Goal: Navigation & Orientation: Find specific page/section

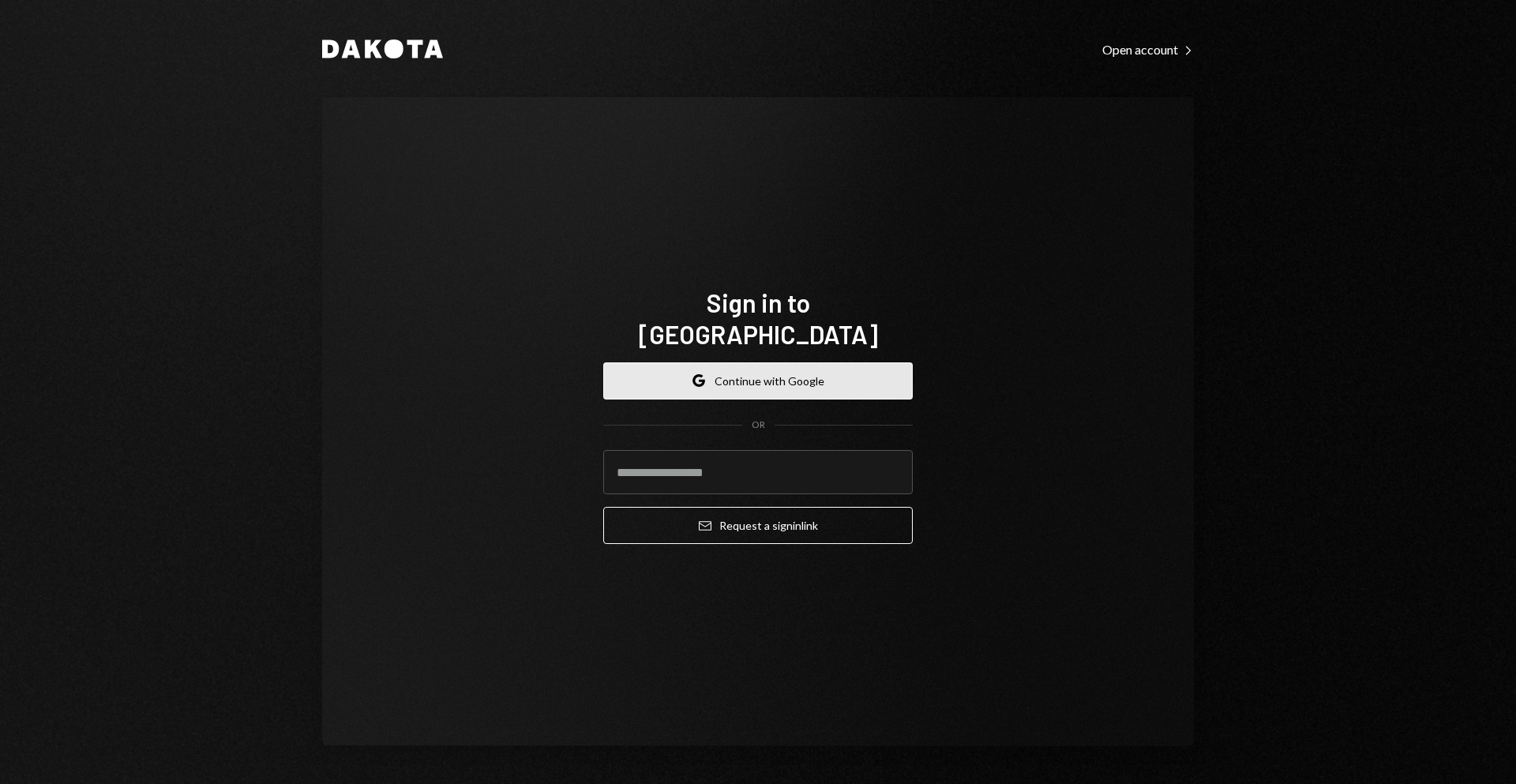
click at [714, 369] on button "Google Continue with Google" at bounding box center [757, 380] width 309 height 37
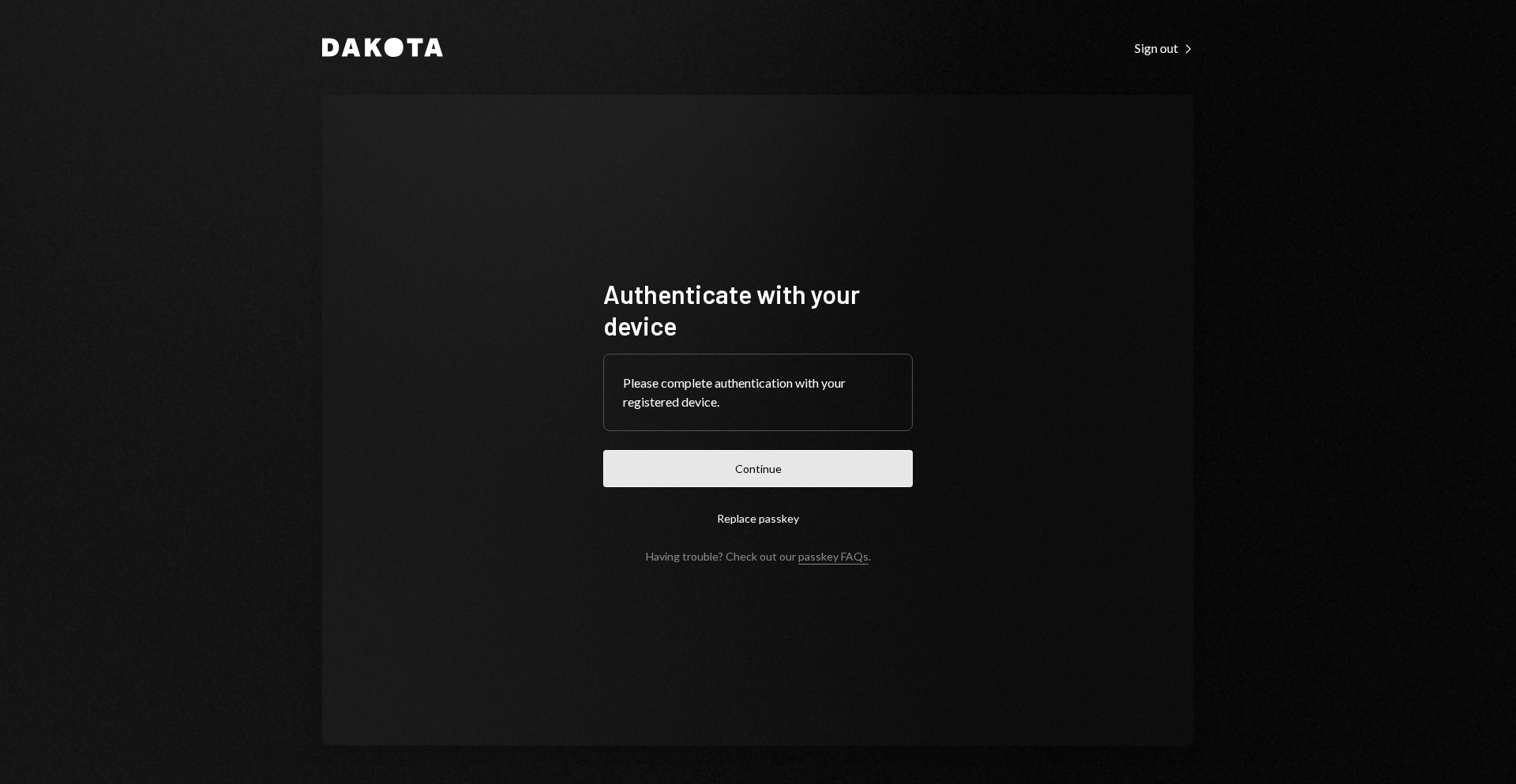
click at [832, 479] on button "Continue" at bounding box center [757, 468] width 309 height 37
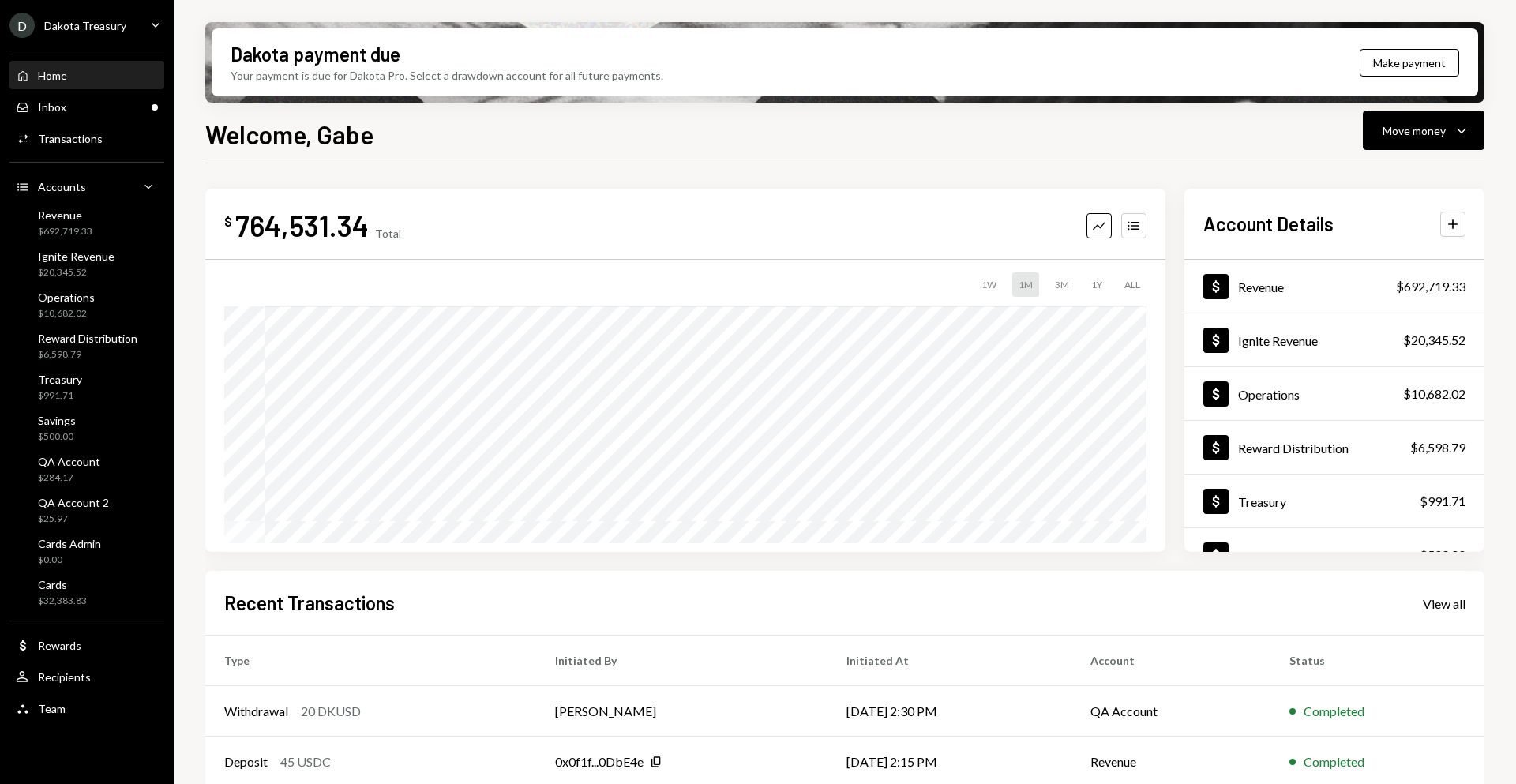
click at [626, 138] on div "Welcome, Gabe Move money Caret Down" at bounding box center [845, 133] width 1279 height 35
click at [705, 163] on div "$ 764,531.34 Total Graph Accounts 1W 1M 3M 1Y ALL $678,736.38 [DATE] Account De…" at bounding box center [845, 566] width 1279 height 806
click at [641, 166] on div "$ 764,531.34 Total Graph Accounts 1W 1M 3M 1Y ALL $678,736.38 [DATE] Account De…" at bounding box center [845, 566] width 1279 height 806
click at [485, 138] on div "Welcome, Gabe Move money Caret Down" at bounding box center [845, 133] width 1279 height 35
click at [333, 148] on h1 "Welcome, Gabe" at bounding box center [290, 134] width 168 height 31
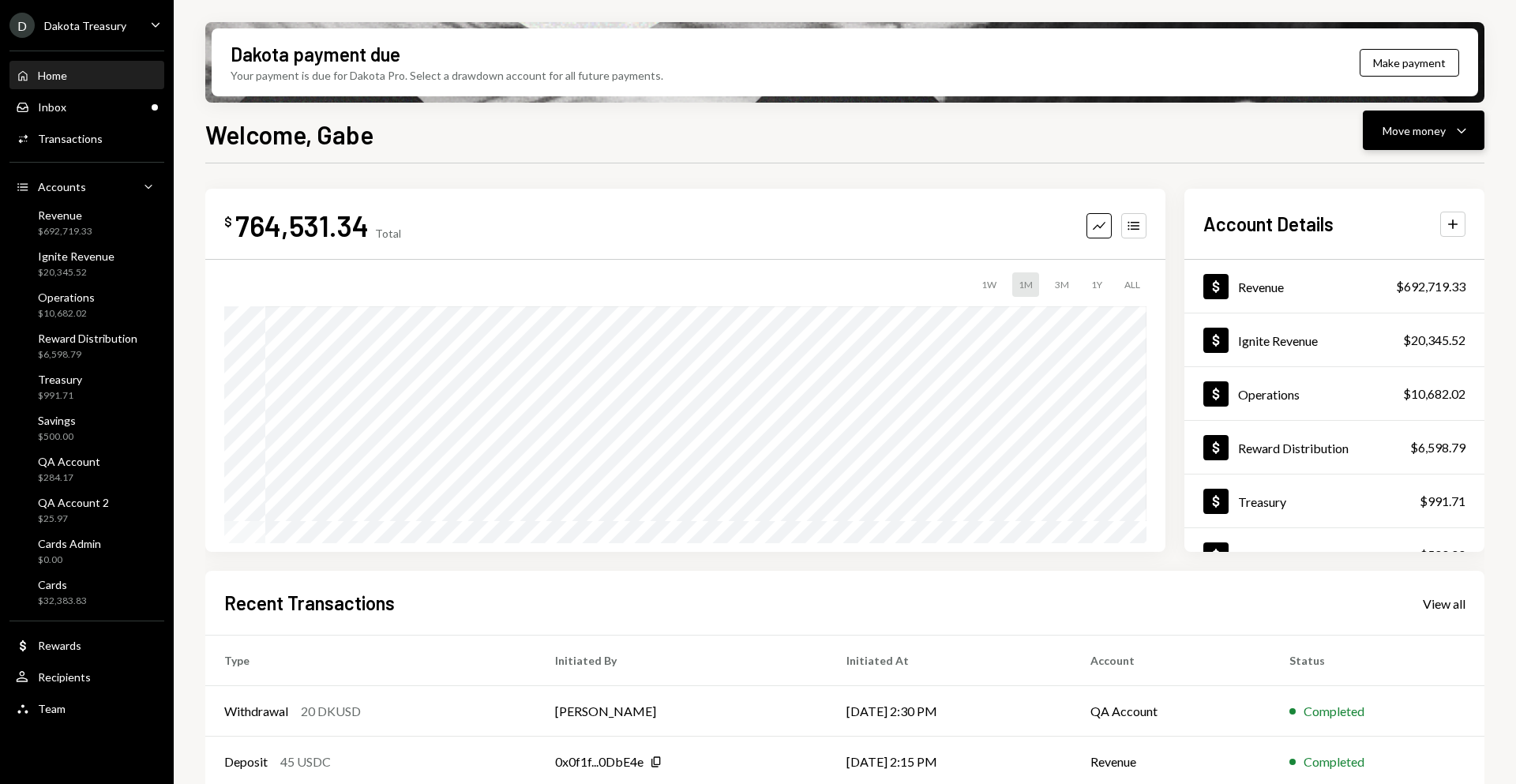
click at [1430, 120] on div "Move money Caret Down" at bounding box center [1424, 129] width 82 height 19
click at [1391, 167] on div "Withdraw Send" at bounding box center [1399, 177] width 158 height 35
click at [355, 184] on div "$ 764,531.34 Total Graph Accounts 1W 1M 3M 1Y ALL Account Details Plus Dollar R…" at bounding box center [845, 566] width 1279 height 806
click at [67, 225] on div "$692,719.33" at bounding box center [65, 232] width 54 height 13
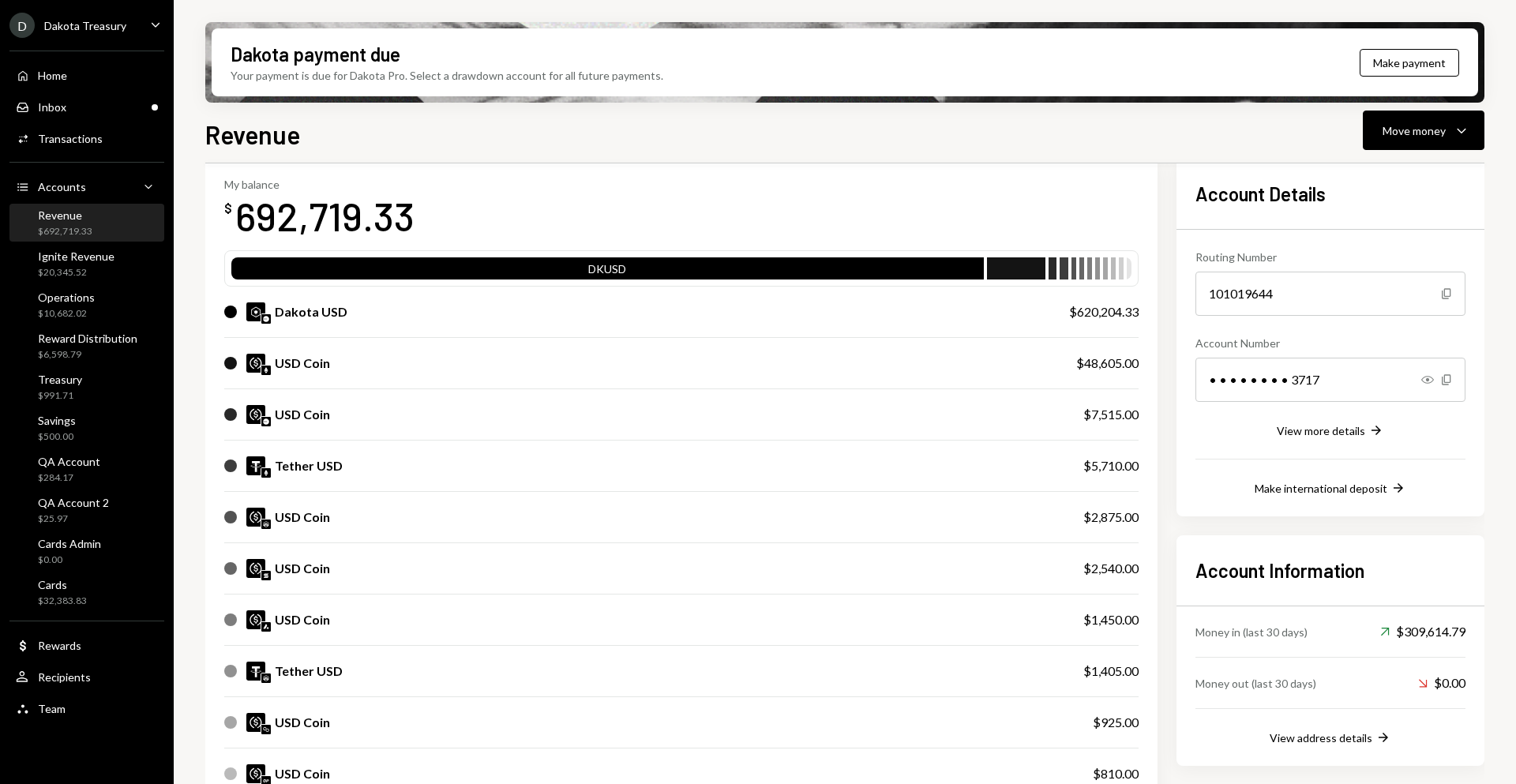
scroll to position [76, 0]
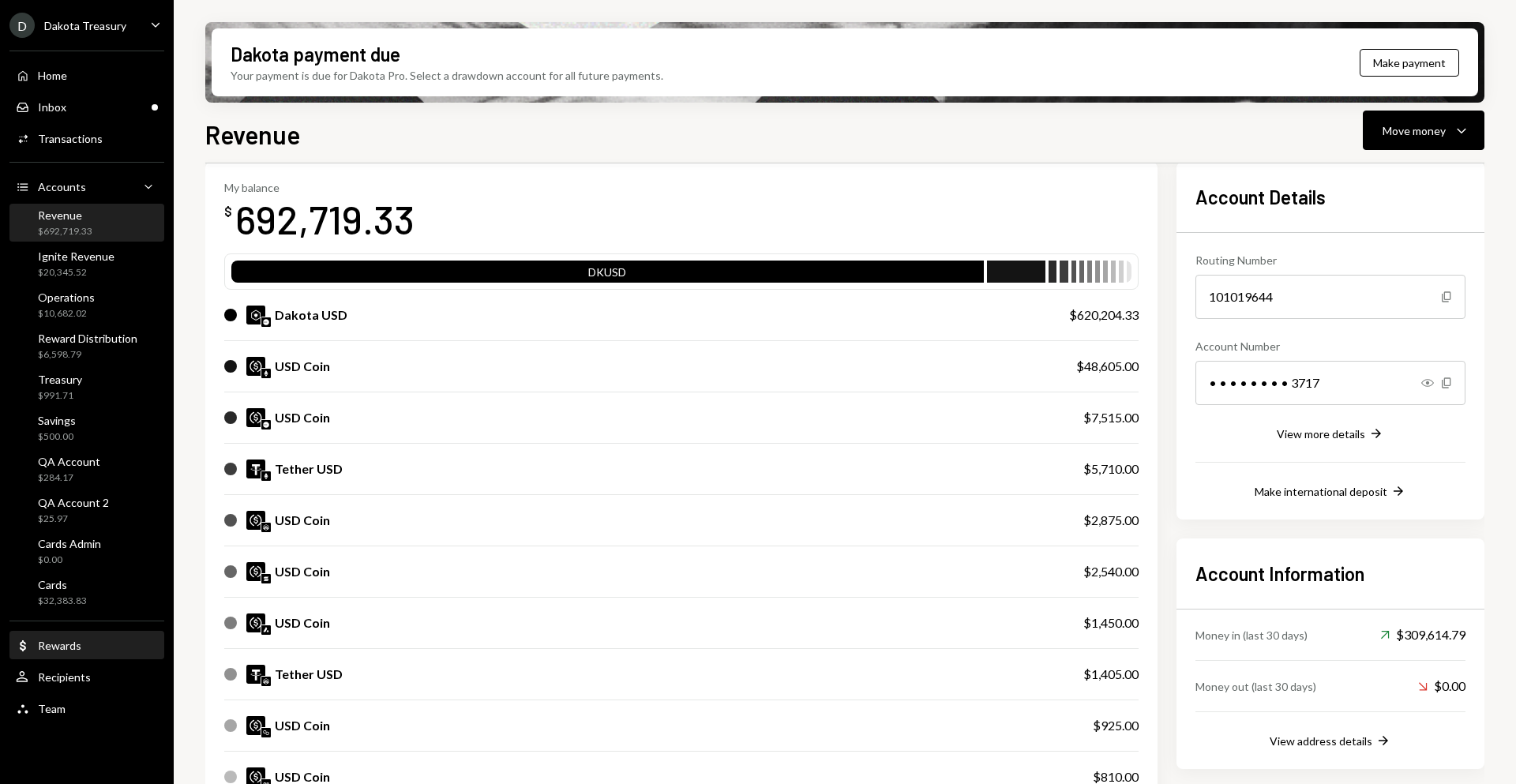
click at [93, 649] on div "Dollar Rewards" at bounding box center [87, 645] width 142 height 14
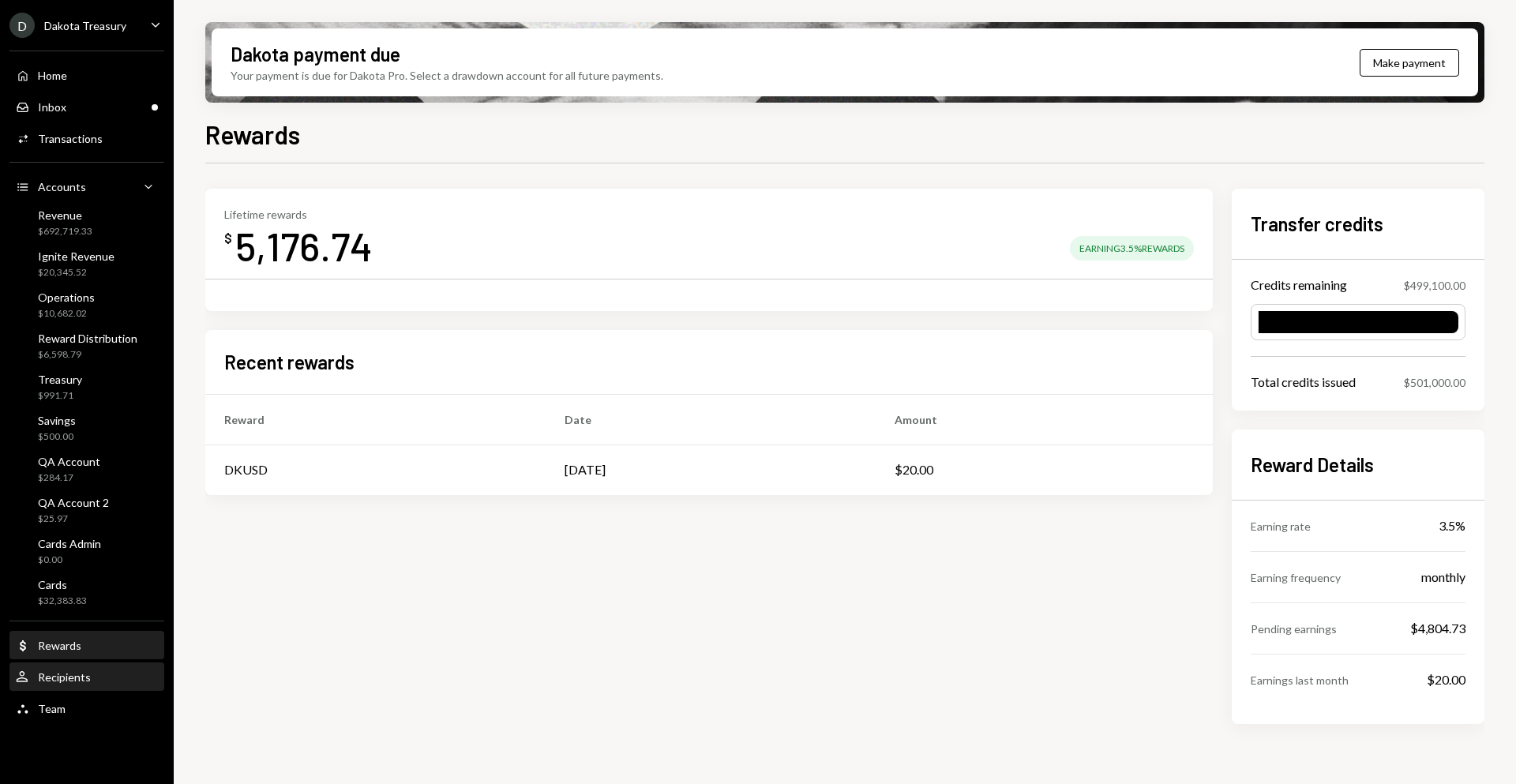
click at [45, 673] on div "Recipients" at bounding box center [64, 677] width 53 height 13
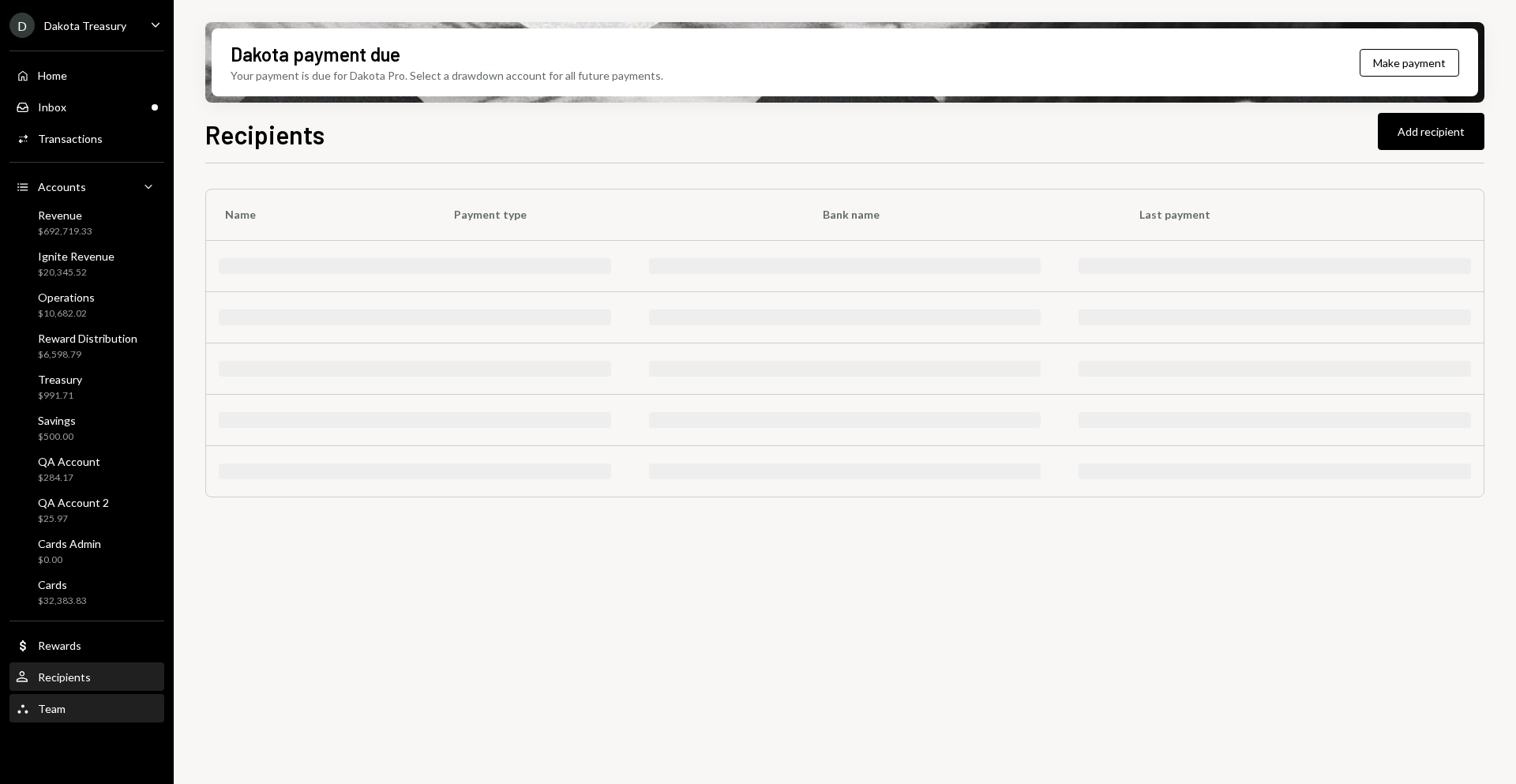
click at [55, 710] on div "Team" at bounding box center [52, 708] width 28 height 13
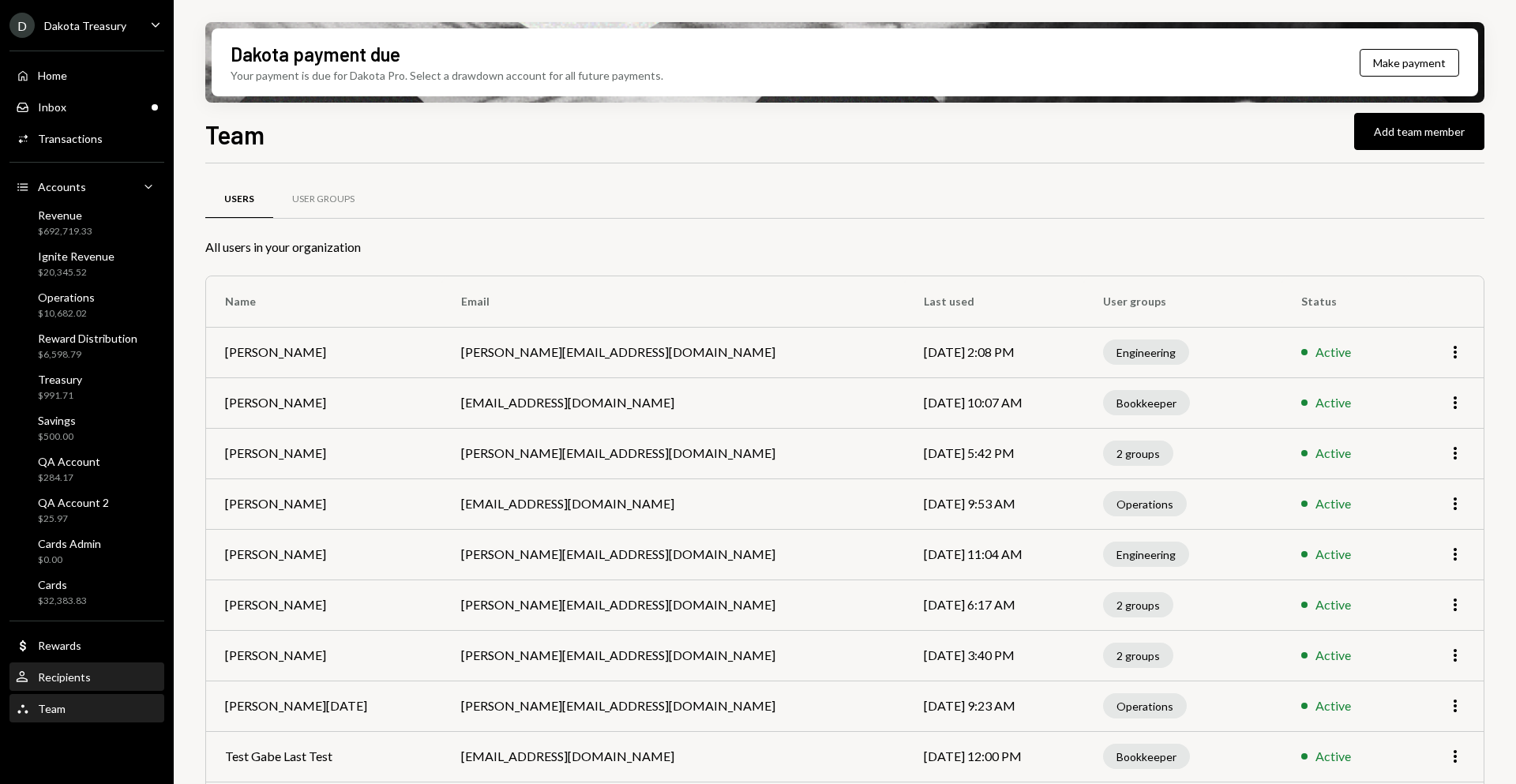
click at [56, 679] on div "Recipients" at bounding box center [64, 677] width 53 height 13
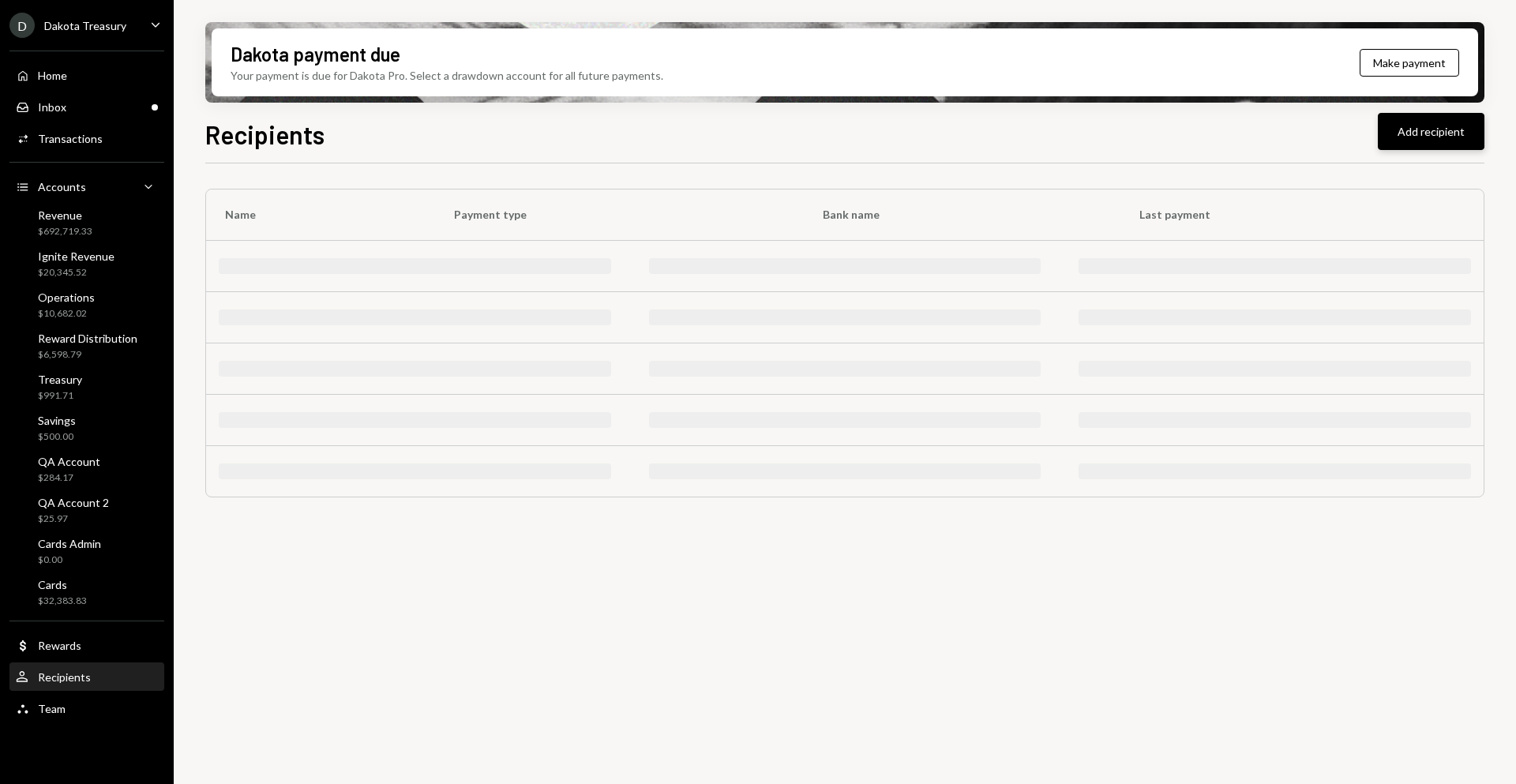
click at [1429, 134] on button "Add recipient" at bounding box center [1430, 131] width 106 height 37
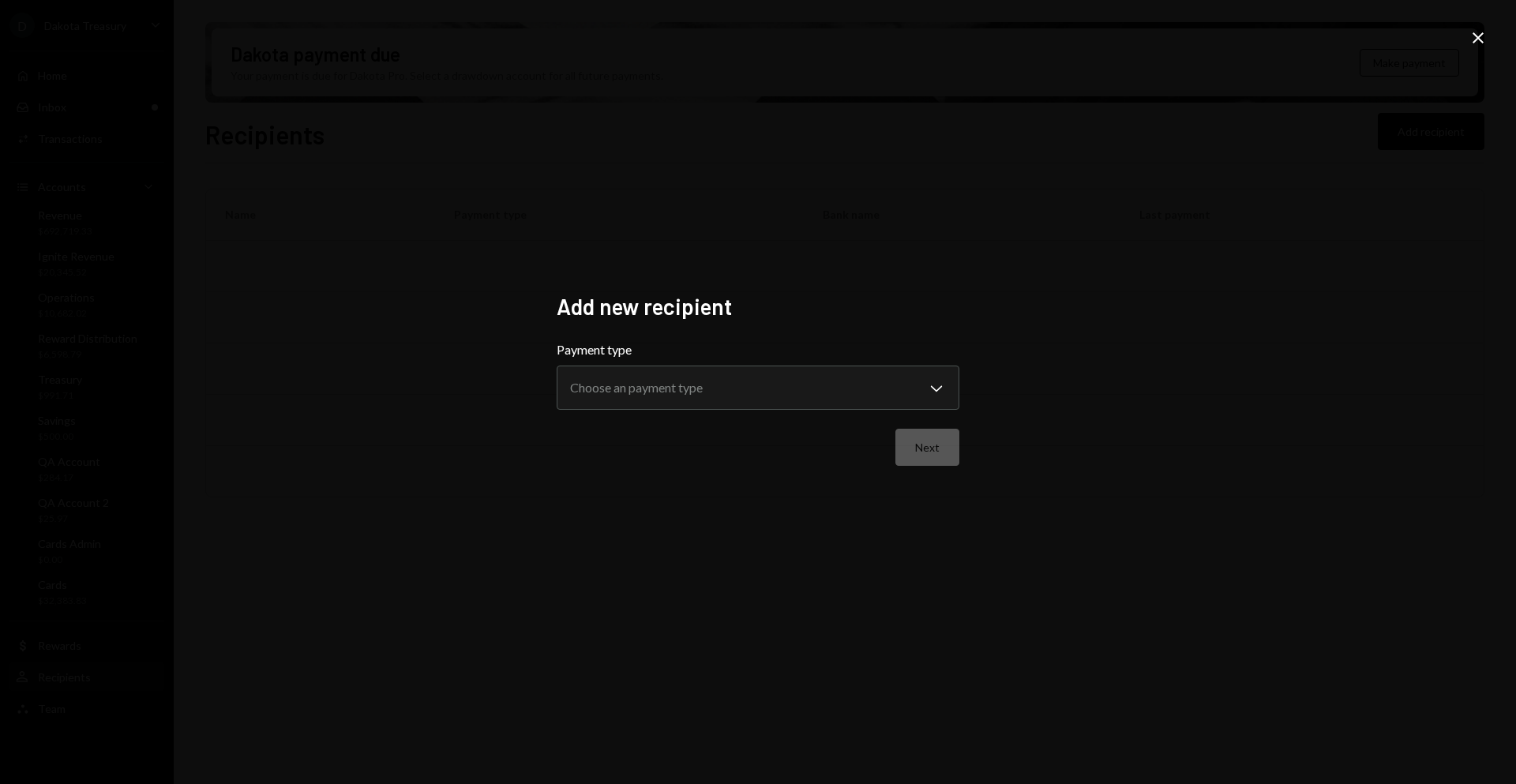
click at [785, 432] on div "Next" at bounding box center [758, 447] width 403 height 37
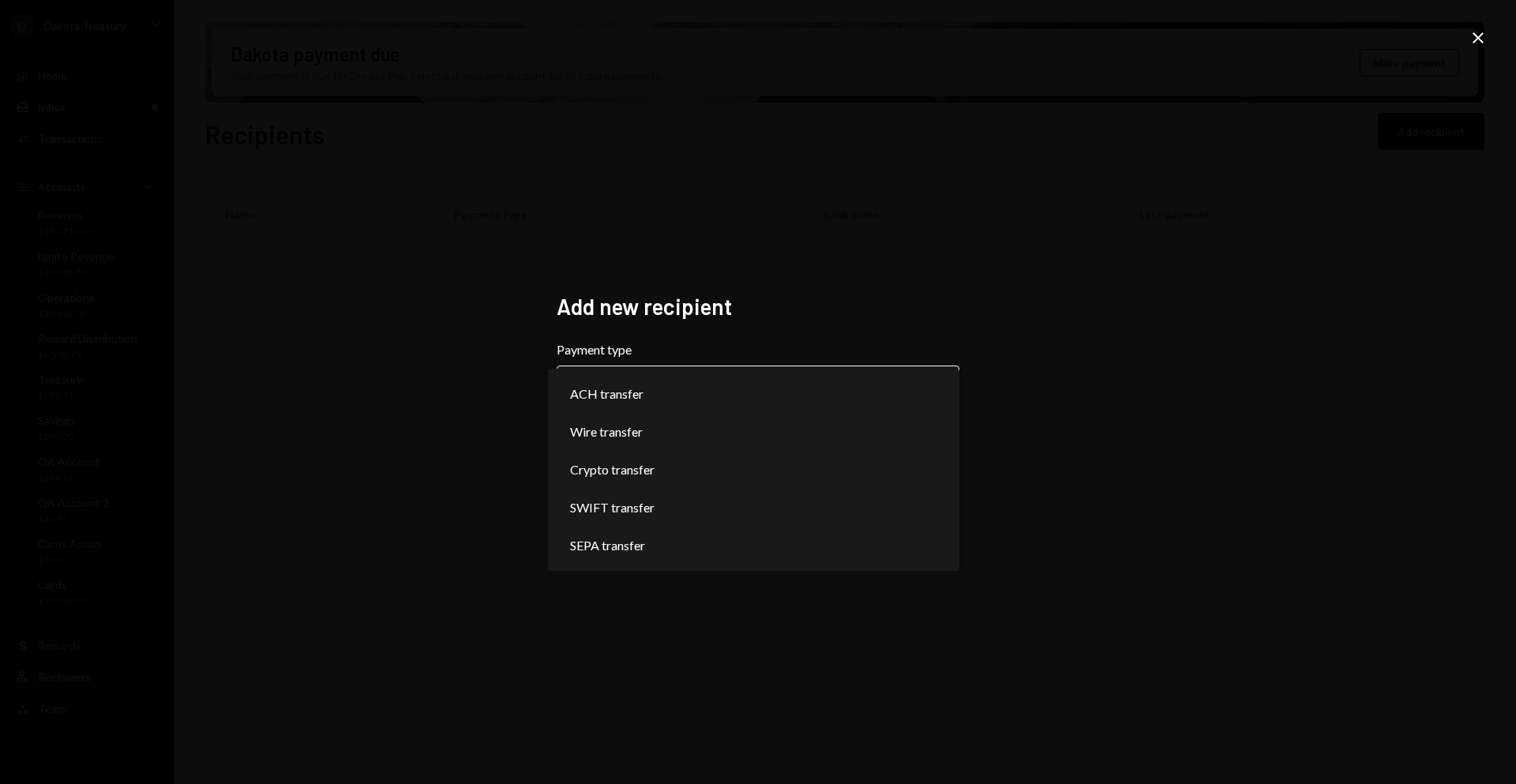
click at [735, 390] on body "**********" at bounding box center [758, 392] width 1516 height 784
click at [816, 695] on div "**********" at bounding box center [758, 392] width 1516 height 784
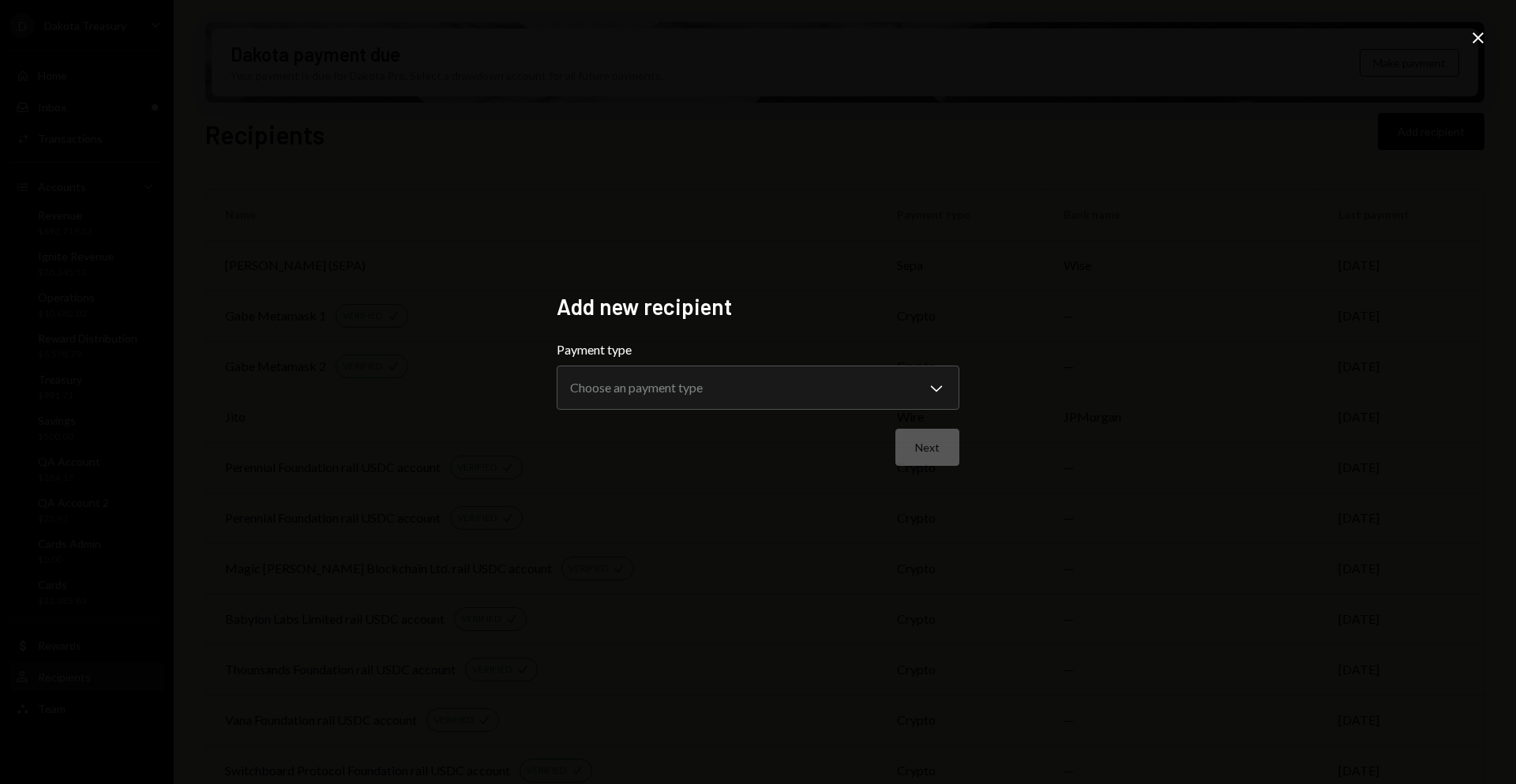
click at [1476, 21] on div "**********" at bounding box center [758, 392] width 1516 height 784
click at [1475, 29] on icon "Close" at bounding box center [1478, 37] width 19 height 19
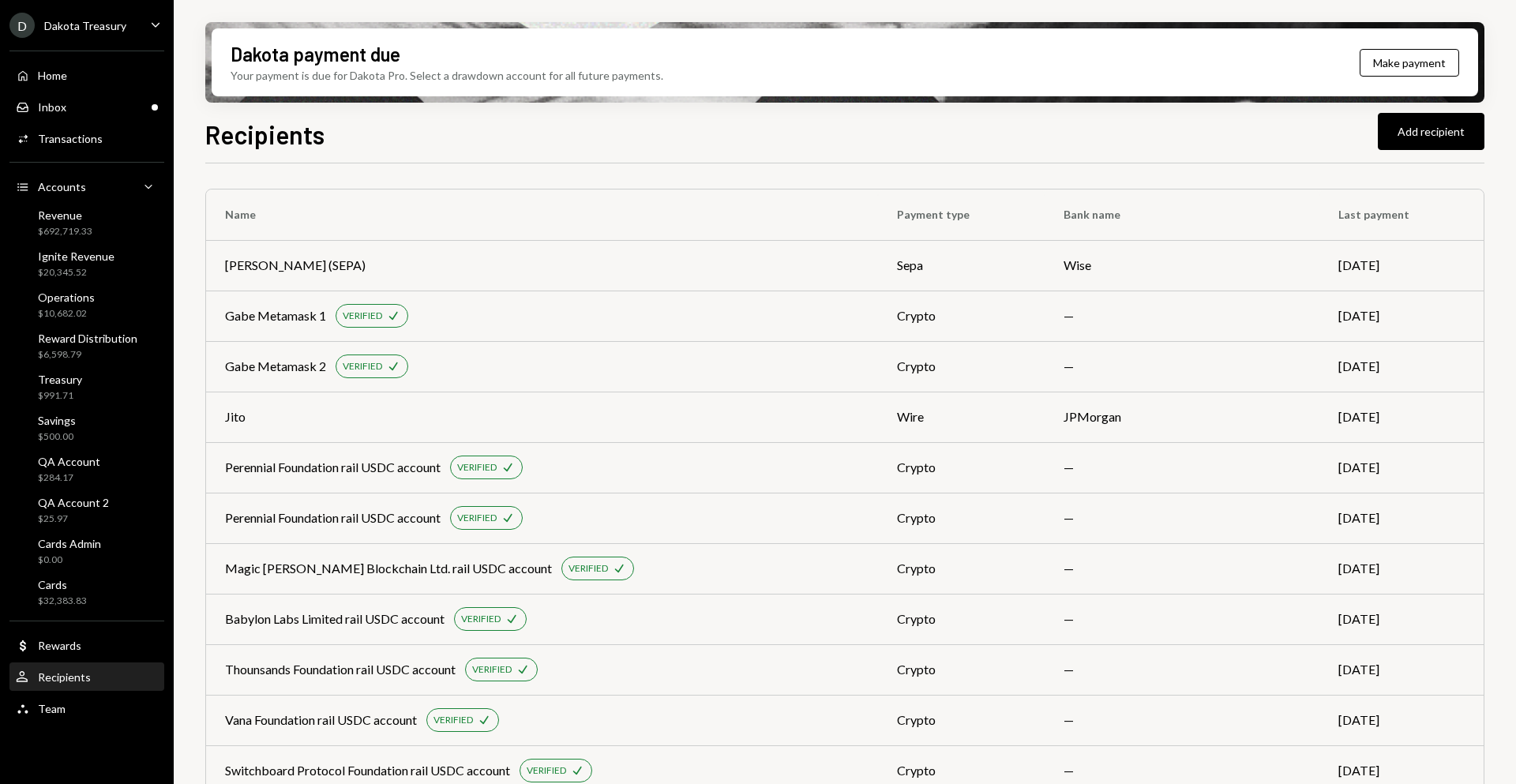
drag, startPoint x: 1433, startPoint y: 124, endPoint x: 1036, endPoint y: 185, distance: 401.7
click at [1036, 185] on div "Recipients Add recipient Name Payment type Bank name Last payment [PERSON_NAME]…" at bounding box center [845, 496] width 1279 height 762
click at [92, 139] on div "Transactions" at bounding box center [70, 138] width 64 height 13
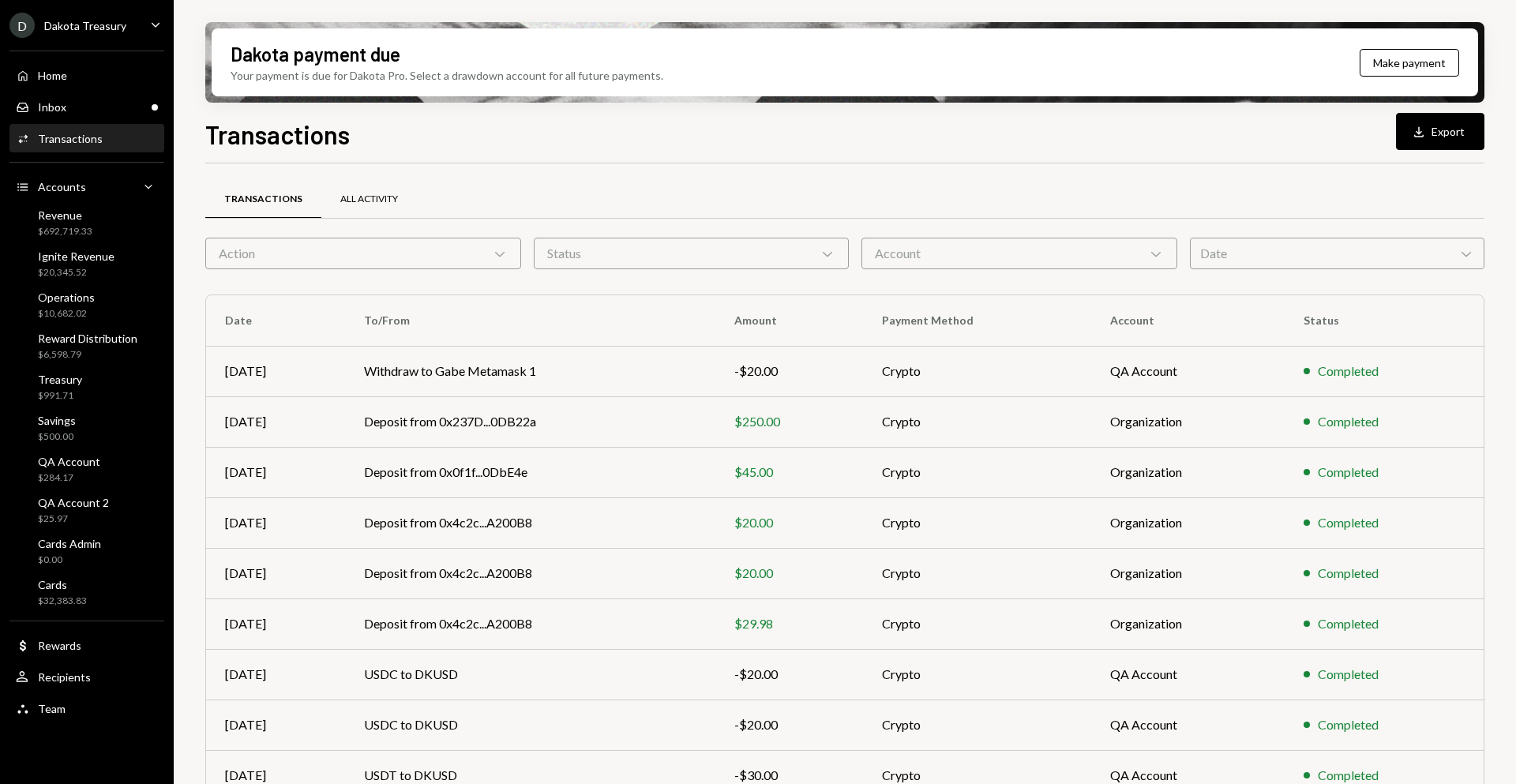
click at [374, 209] on div "All Activity" at bounding box center [370, 200] width 96 height 38
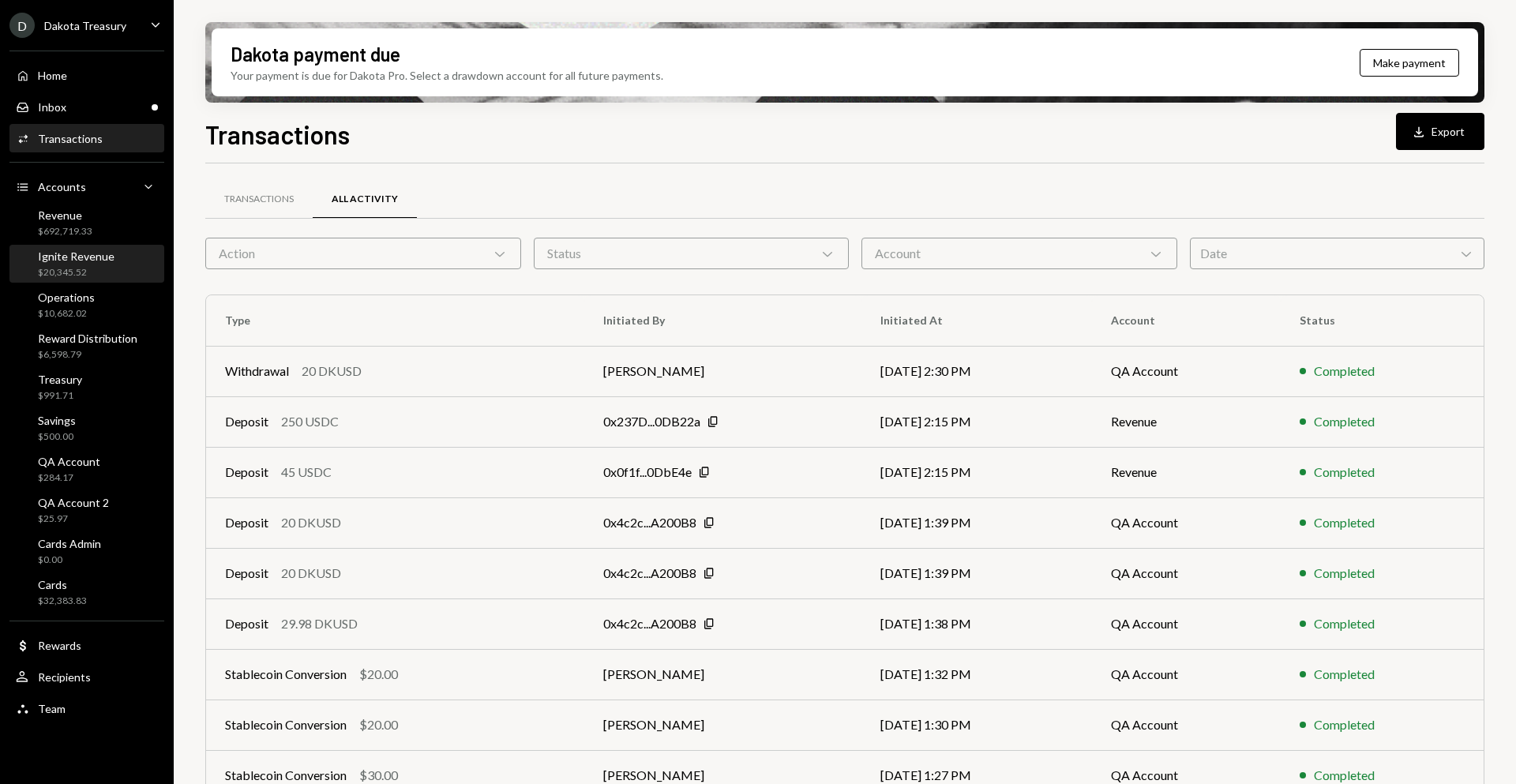
click at [87, 271] on div "$20,345.52" at bounding box center [76, 273] width 77 height 13
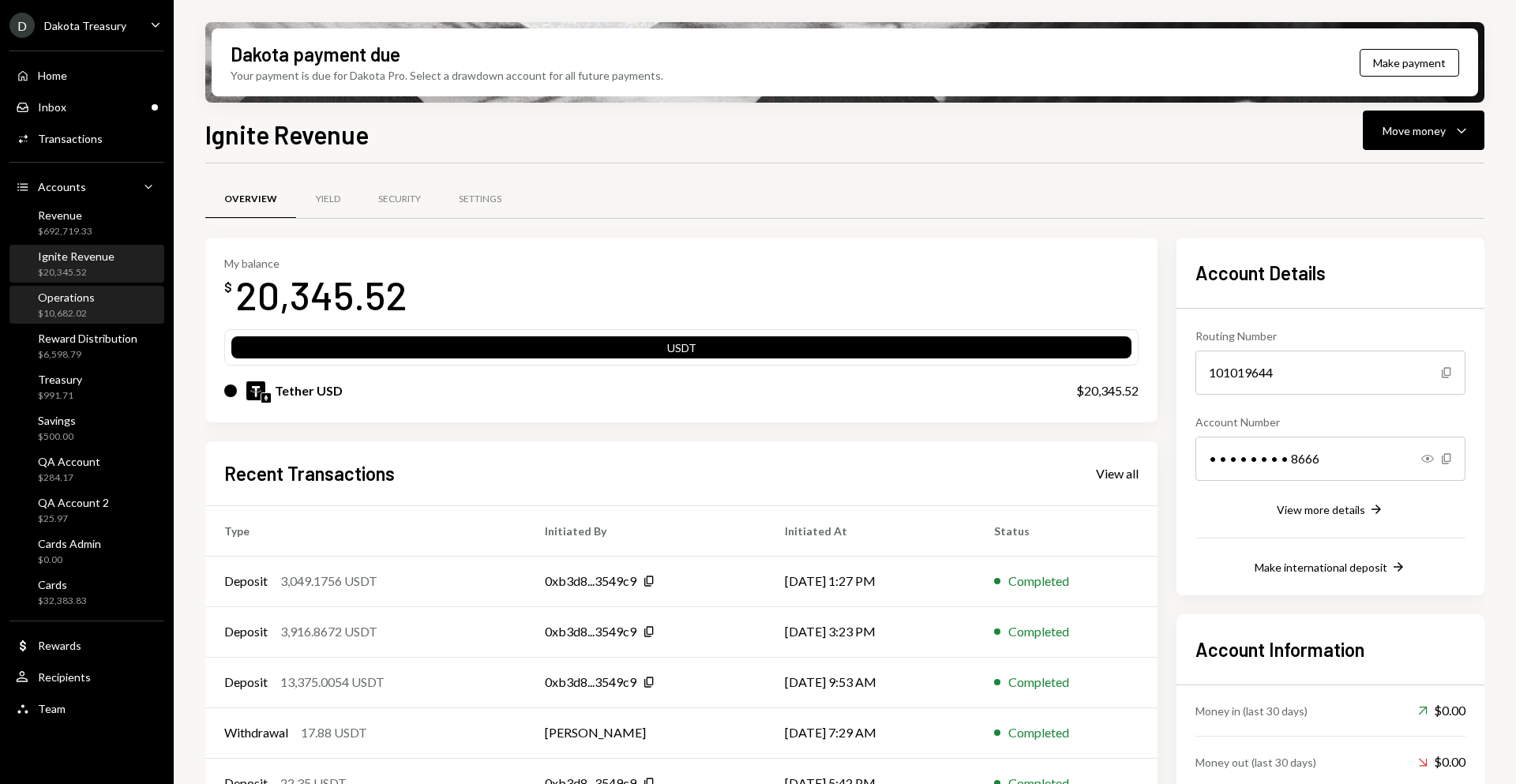
click at [97, 313] on div "Operations $10,682.02" at bounding box center [87, 305] width 142 height 30
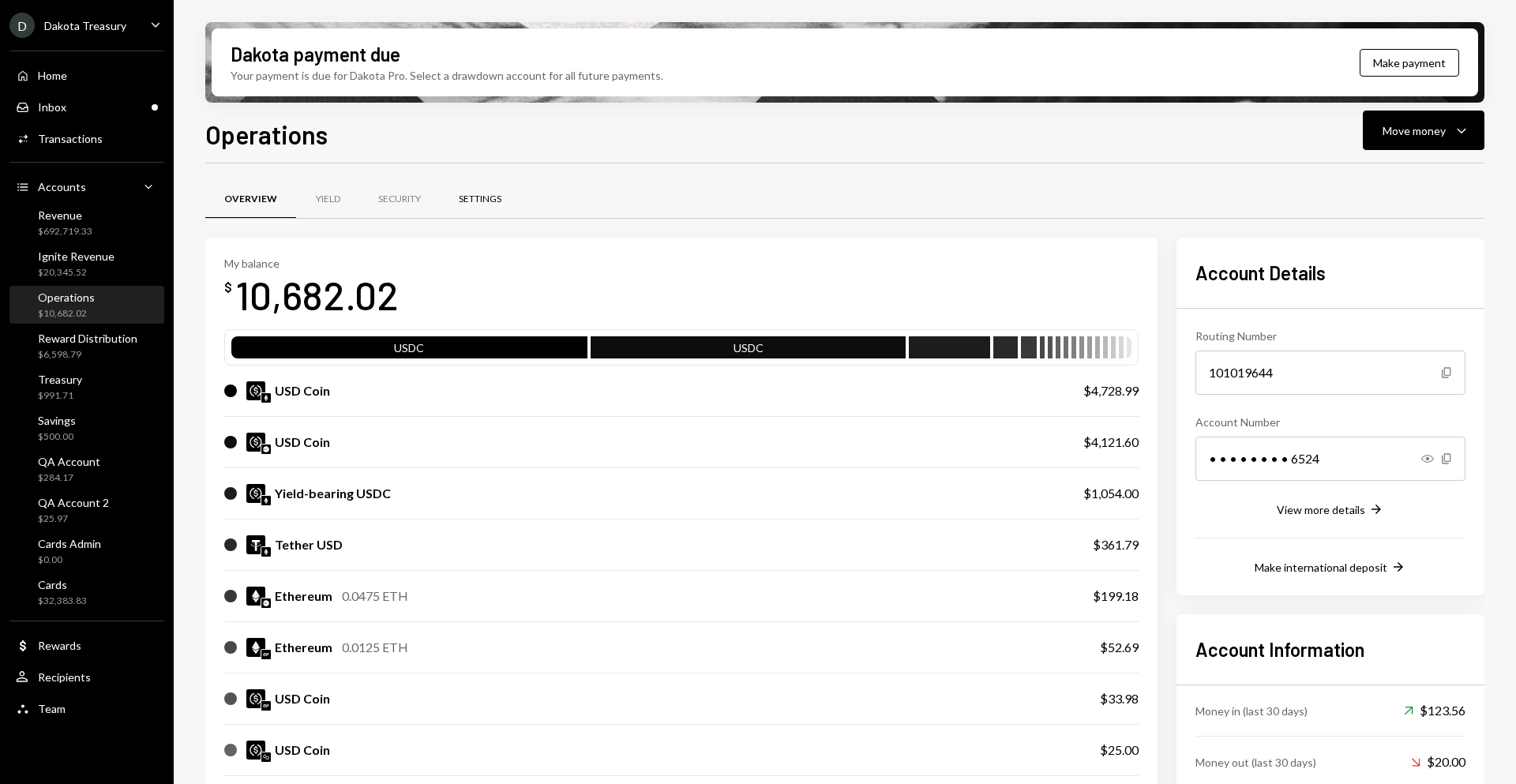
click at [487, 207] on div "Settings" at bounding box center [480, 200] width 81 height 38
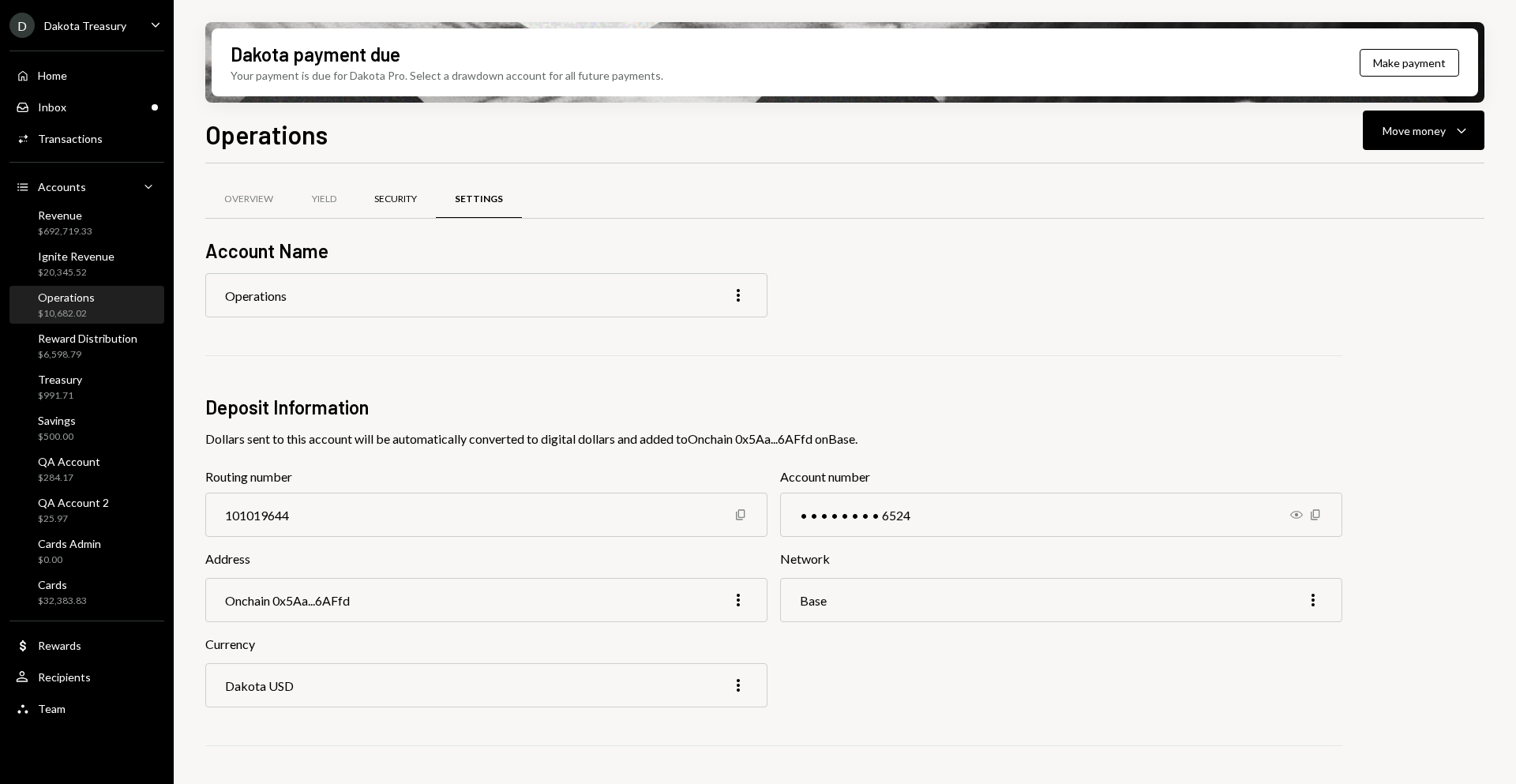
click at [402, 213] on div "Security" at bounding box center [396, 200] width 81 height 38
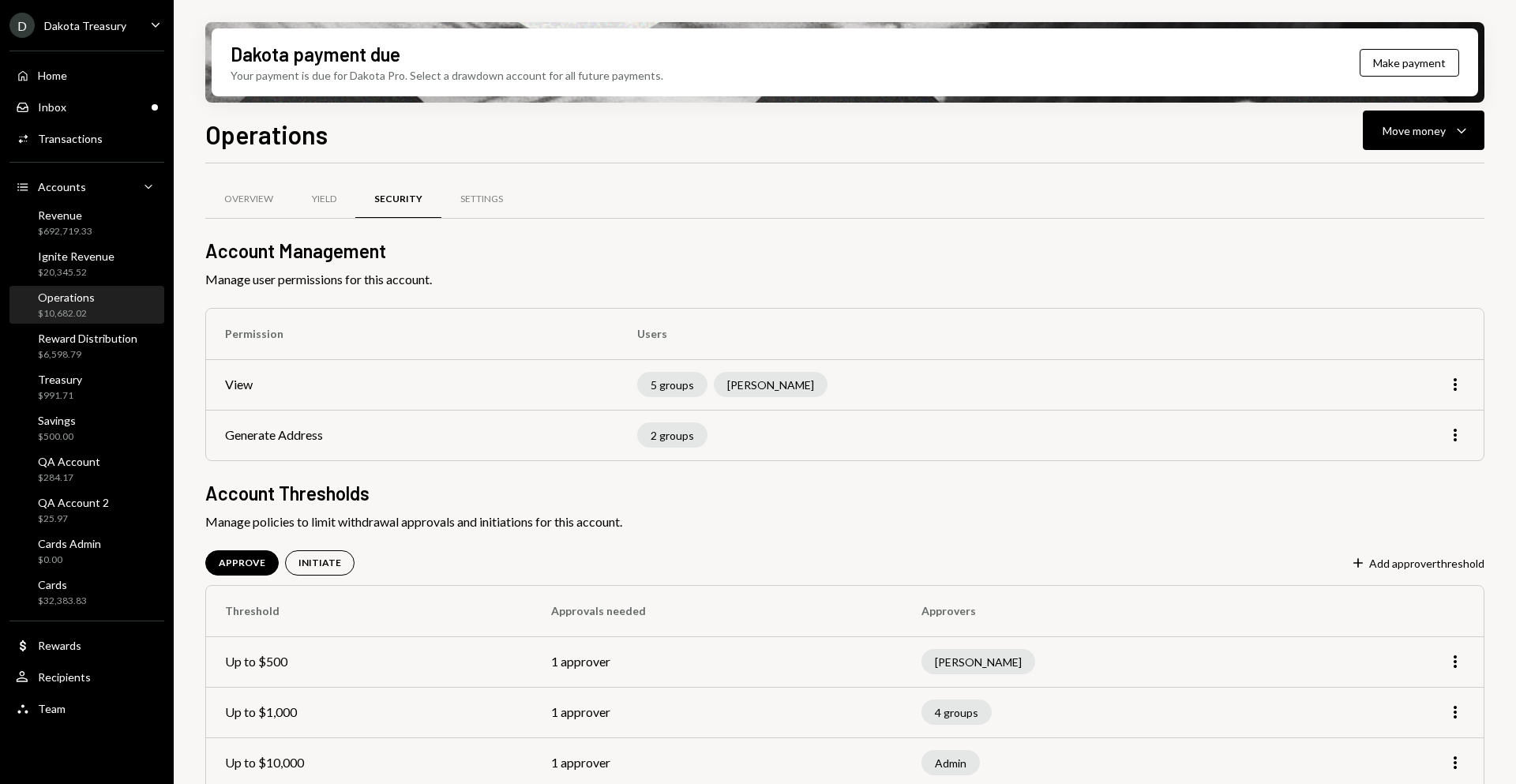
scroll to position [68, 0]
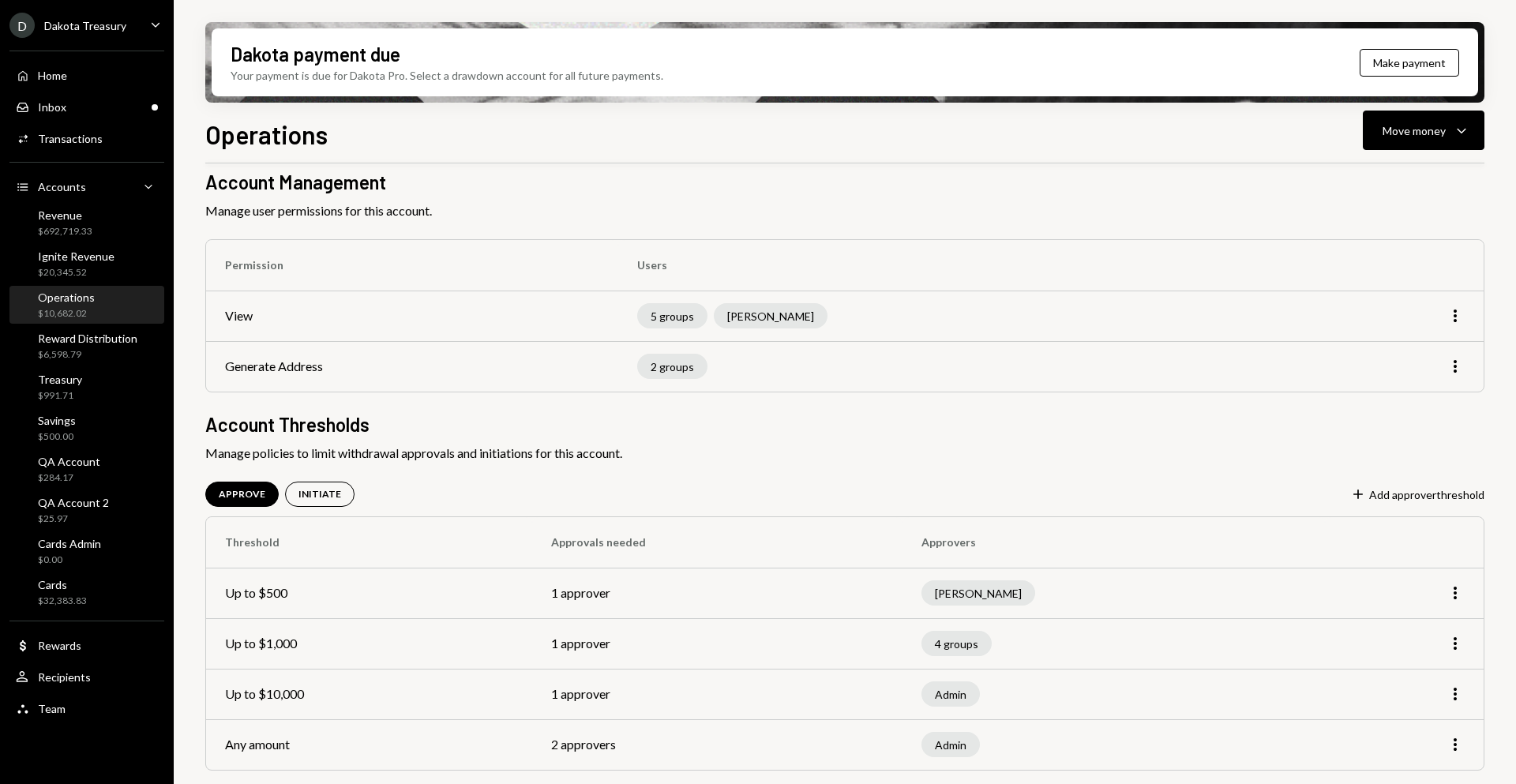
click at [64, 13] on div "D Dakota Treasury" at bounding box center [68, 25] width 117 height 26
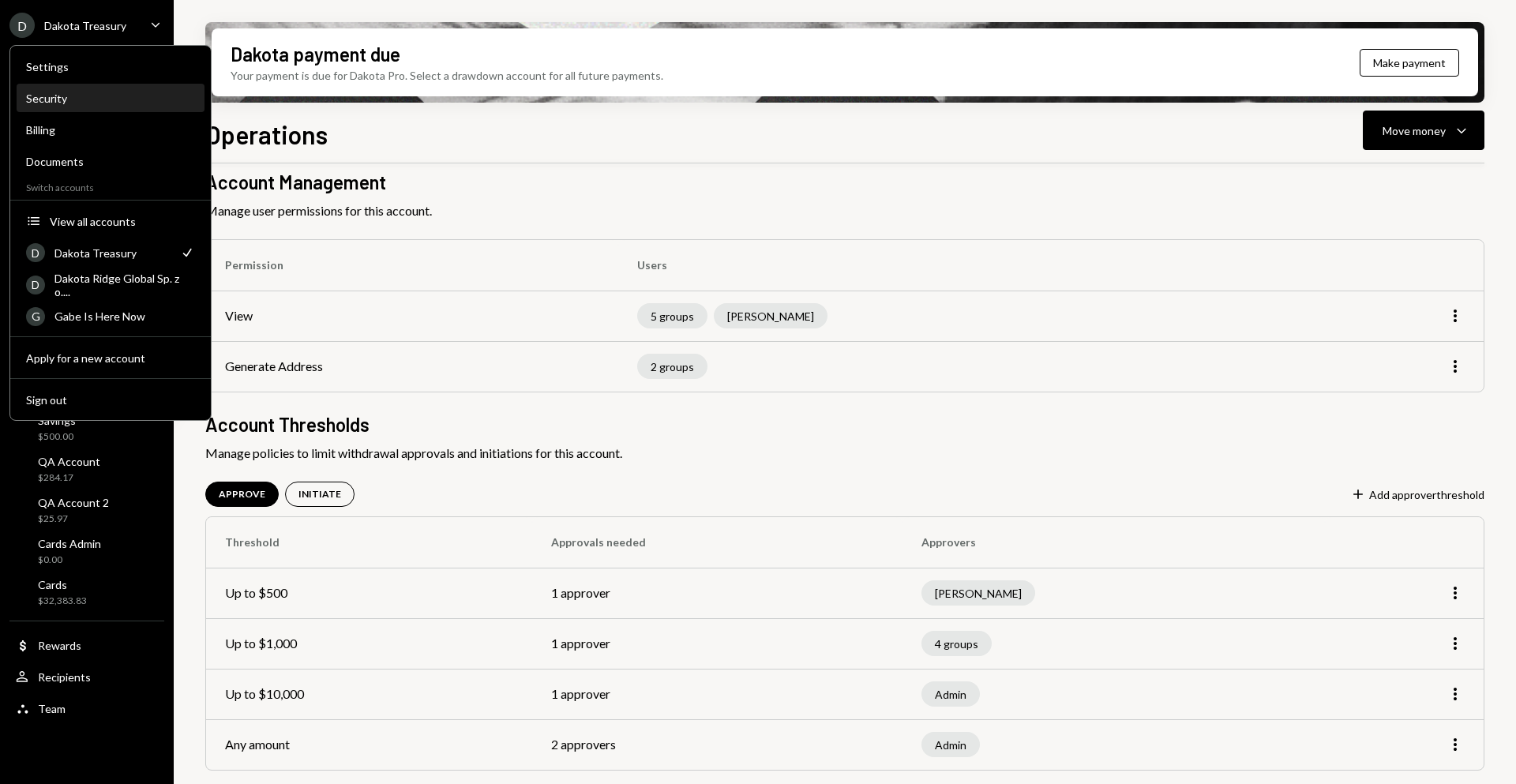
click at [85, 102] on div "Security" at bounding box center [111, 98] width 169 height 13
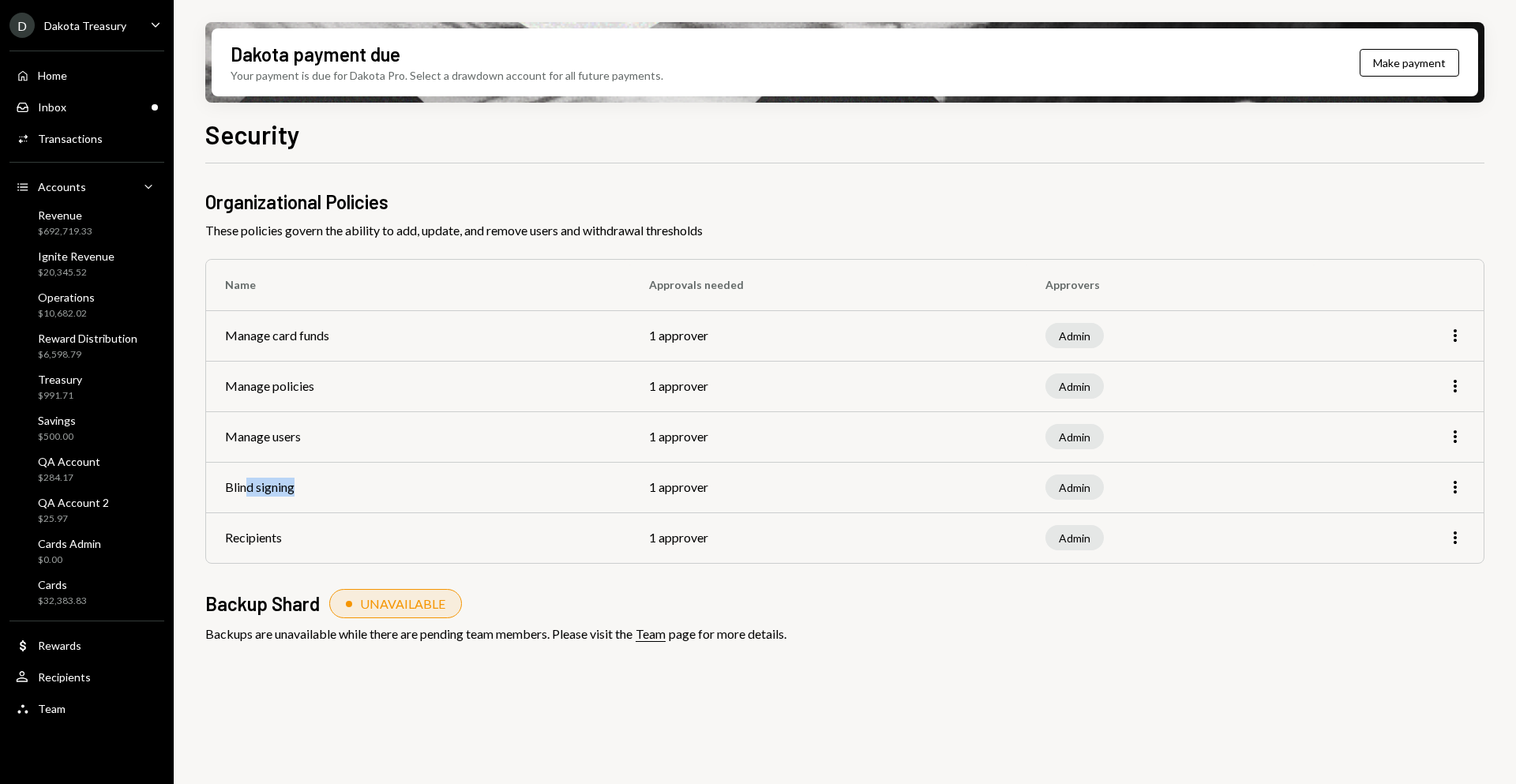
drag, startPoint x: 308, startPoint y: 491, endPoint x: 242, endPoint y: 488, distance: 66.1
click at [242, 488] on td "Blind signing" at bounding box center [418, 486] width 424 height 50
